Goal: Entertainment & Leisure: Consume media (video, audio)

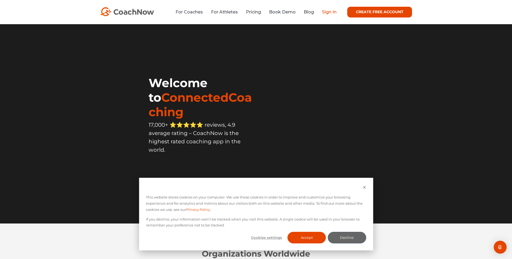
click at [328, 12] on link "Sign In" at bounding box center [329, 11] width 15 height 5
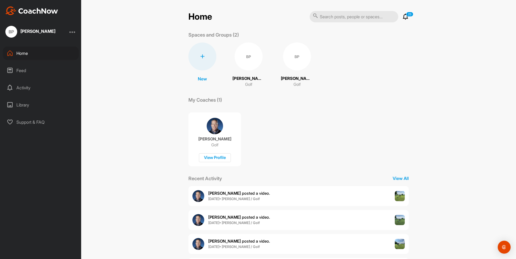
click at [399, 195] on img at bounding box center [400, 196] width 10 height 10
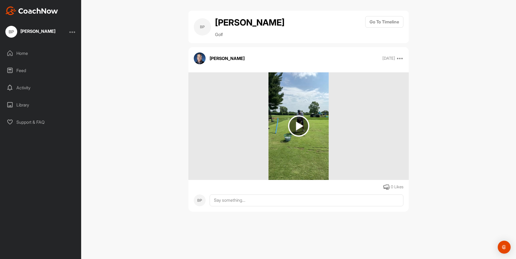
click at [299, 122] on img at bounding box center [298, 125] width 21 height 21
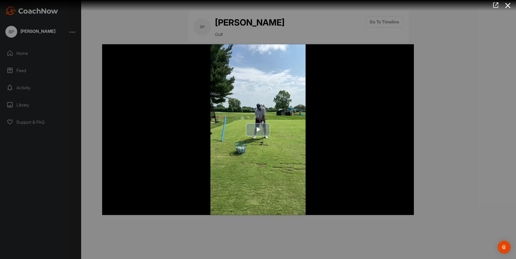
click at [258, 130] on span "Video Player" at bounding box center [258, 130] width 0 height 0
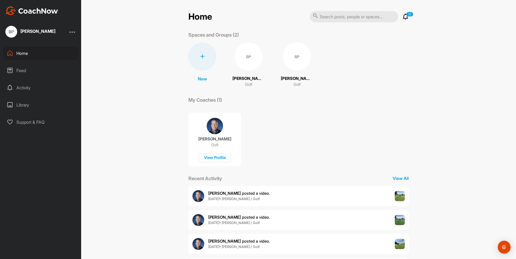
scroll to position [31, 0]
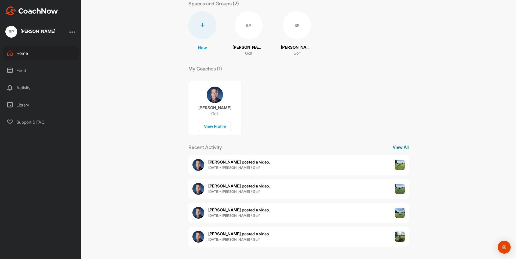
click at [399, 148] on p "View All" at bounding box center [401, 147] width 16 height 6
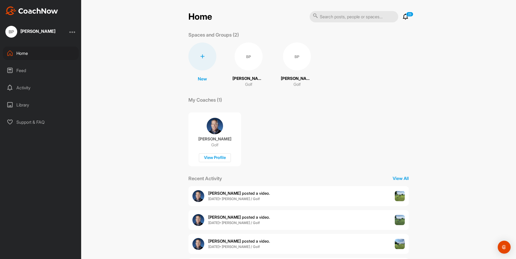
scroll to position [31, 0]
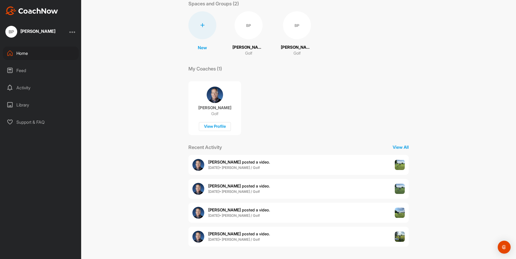
click at [230, 234] on span "[PERSON_NAME] posted a video ." at bounding box center [239, 233] width 62 height 5
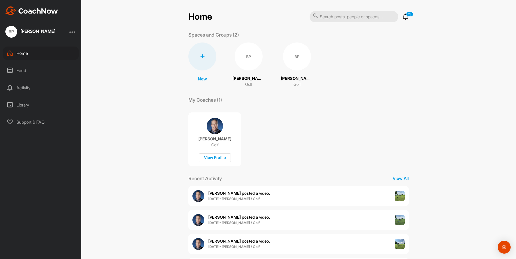
click at [395, 218] on img at bounding box center [400, 220] width 10 height 10
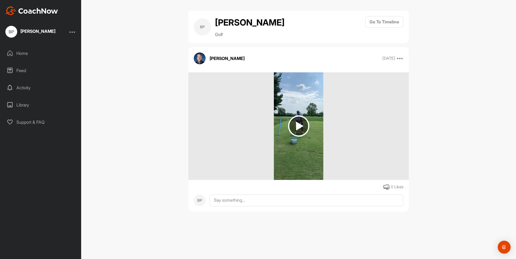
click at [296, 126] on img at bounding box center [298, 125] width 21 height 21
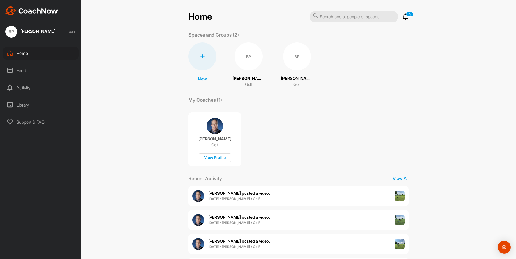
scroll to position [31, 0]
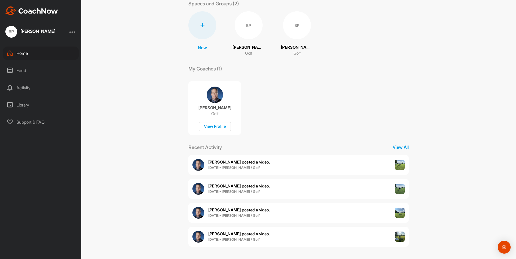
click at [245, 29] on div "BP" at bounding box center [249, 25] width 28 height 28
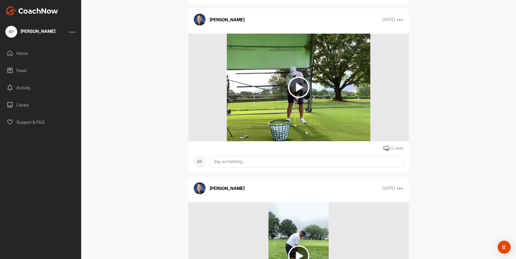
scroll to position [1854, 0]
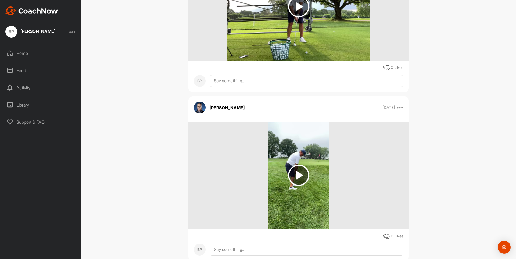
click at [292, 173] on img at bounding box center [298, 174] width 21 height 21
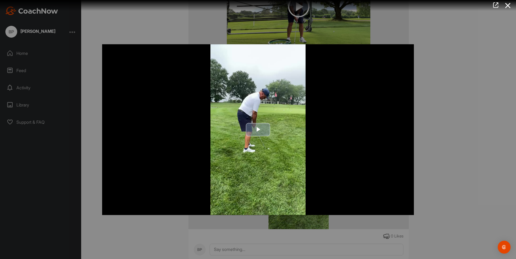
click at [258, 130] on span "Video Player" at bounding box center [258, 130] width 0 height 0
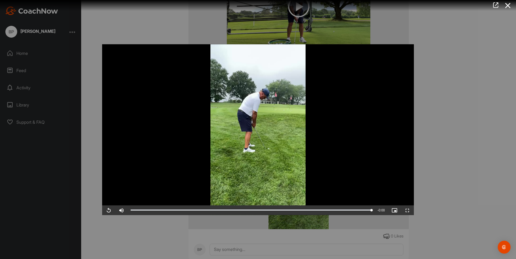
click at [138, 194] on video "Video Player" at bounding box center [258, 129] width 312 height 171
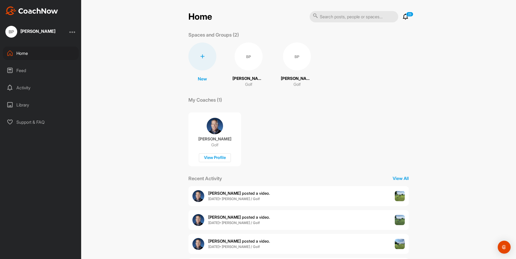
click at [248, 59] on div "BP" at bounding box center [249, 56] width 28 height 28
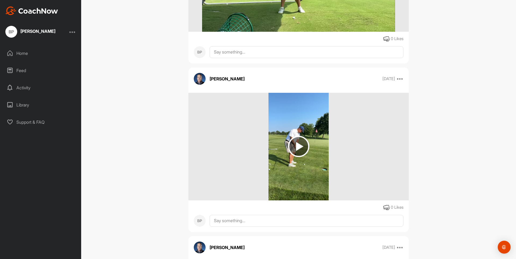
scroll to position [3878, 0]
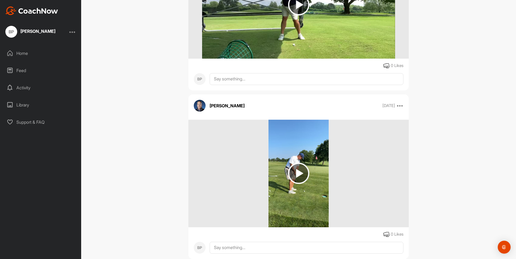
click at [299, 176] on img at bounding box center [298, 173] width 21 height 21
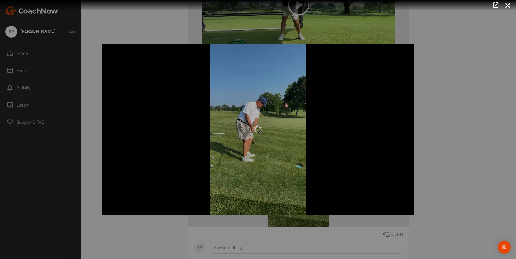
click at [299, 240] on div at bounding box center [258, 129] width 516 height 259
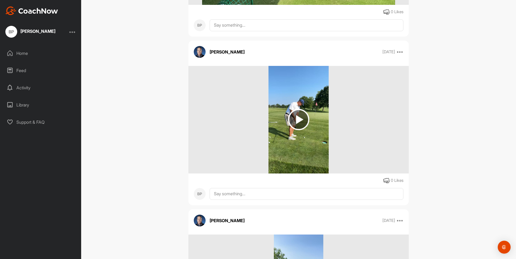
scroll to position [3905, 0]
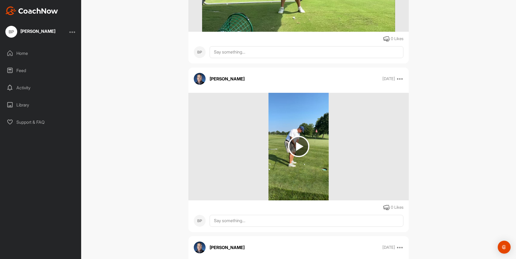
click at [297, 145] on img at bounding box center [298, 146] width 21 height 21
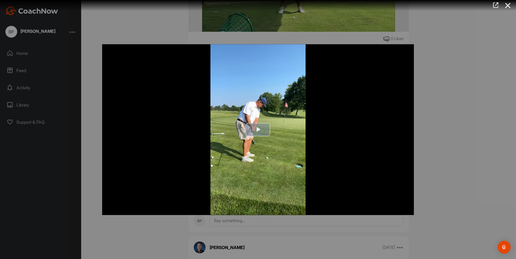
click at [258, 130] on span "Video Player" at bounding box center [258, 130] width 0 height 0
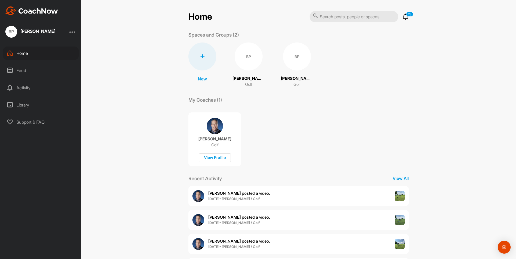
click at [242, 65] on div "BP" at bounding box center [249, 56] width 28 height 28
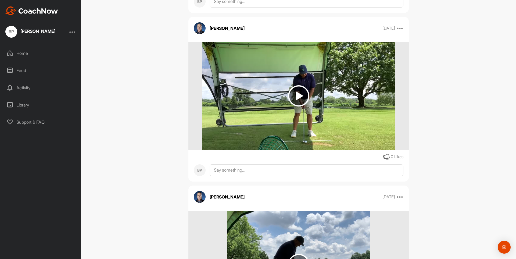
scroll to position [3060, 0]
